Goal: Find specific page/section: Find specific page/section

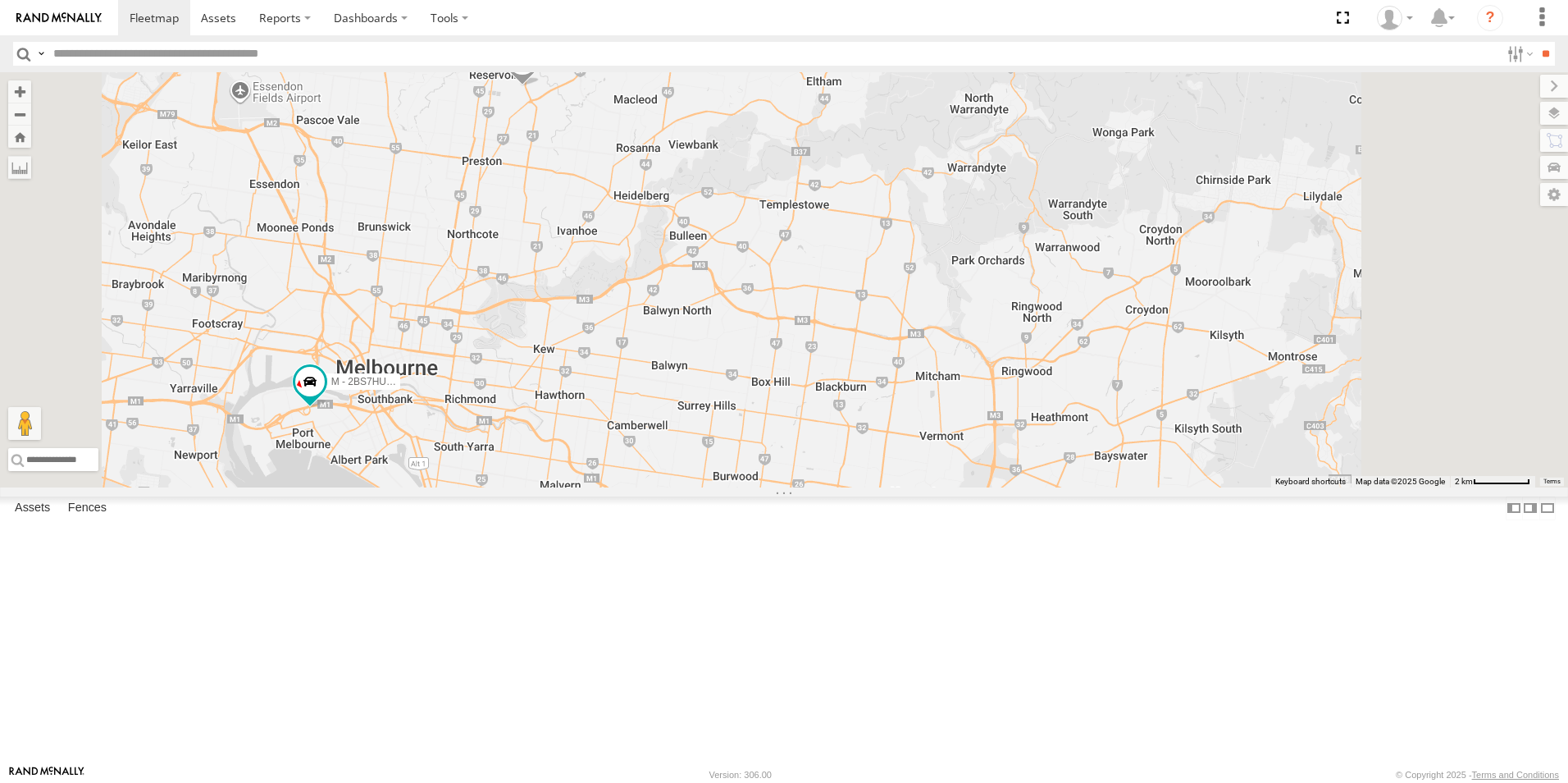
drag, startPoint x: 1044, startPoint y: 408, endPoint x: 935, endPoint y: 499, distance: 142.0
click at [977, 487] on div "B - DG93WL - [PERSON_NAME] M - EVN23K - [PERSON_NAME] M - 2DA6XD - [PERSON_NAME…" at bounding box center [784, 280] width 1568 height 415
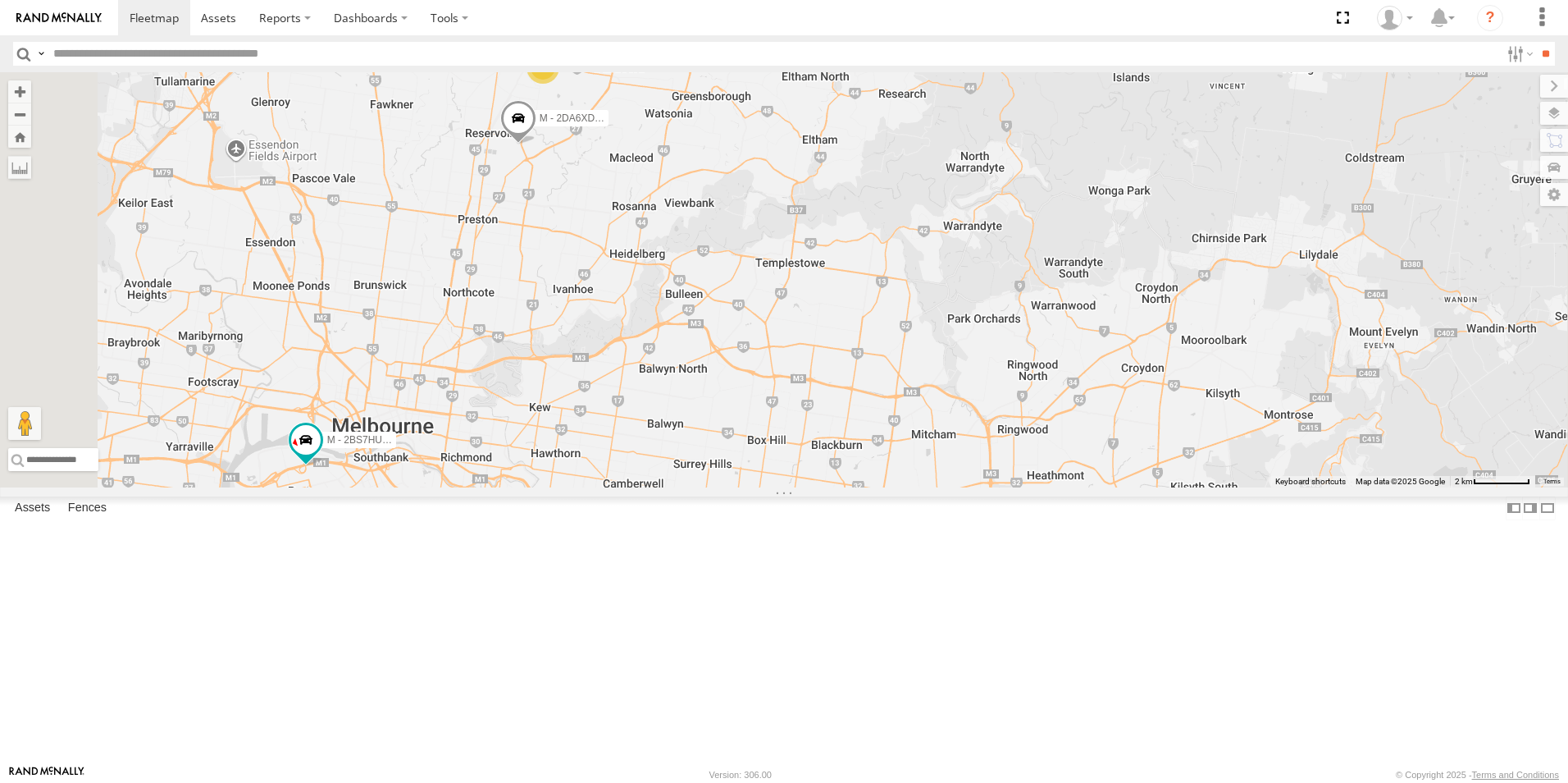
drag, startPoint x: 915, startPoint y: 347, endPoint x: 900, endPoint y: 448, distance: 102.1
click at [900, 448] on div "B - DG93WL - [PERSON_NAME] M - EVN23K - [PERSON_NAME] M - 2DA6XD - [PERSON_NAME…" at bounding box center [784, 280] width 1568 height 415
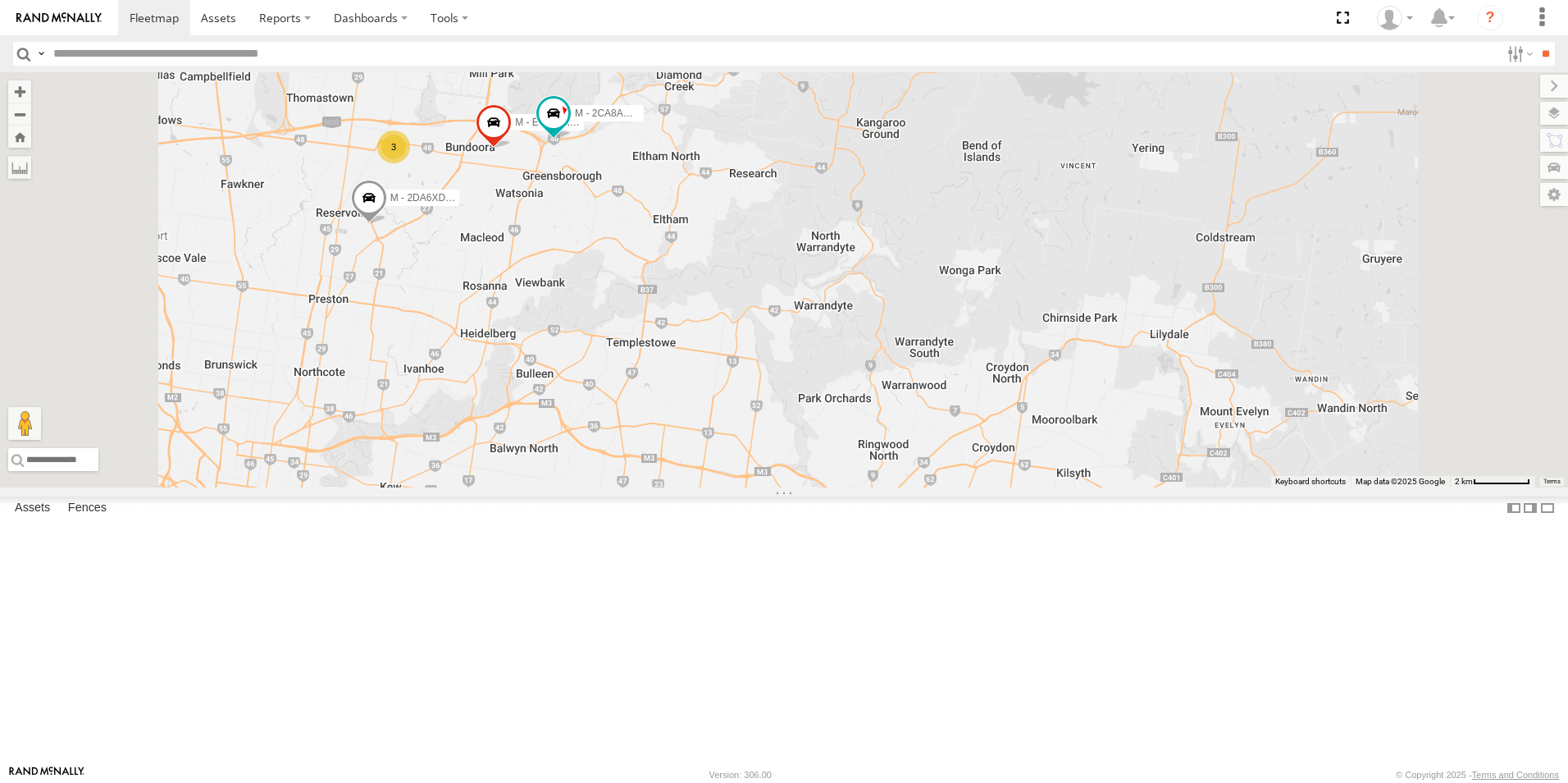
drag, startPoint x: 815, startPoint y: 477, endPoint x: 763, endPoint y: 385, distance: 105.7
click at [763, 385] on div "B - DG93WL - [PERSON_NAME] M - EVN23K - [PERSON_NAME] M - 2DA6XD - [PERSON_NAME…" at bounding box center [784, 280] width 1568 height 415
